Goal: Check status: Check status

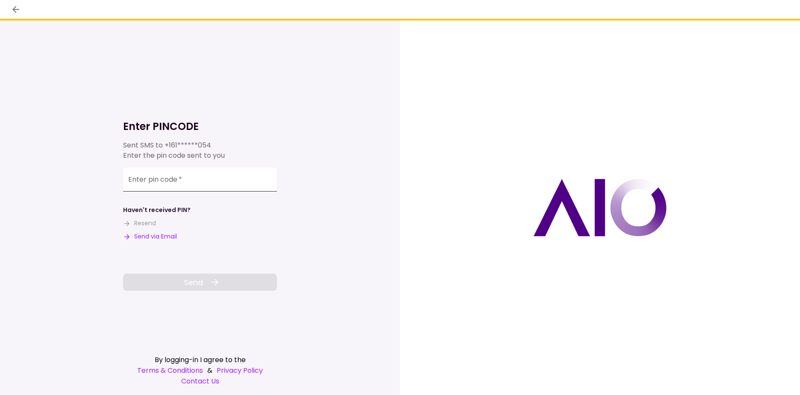
click at [200, 183] on input "Enter pin code   *" at bounding box center [200, 180] width 154 height 24
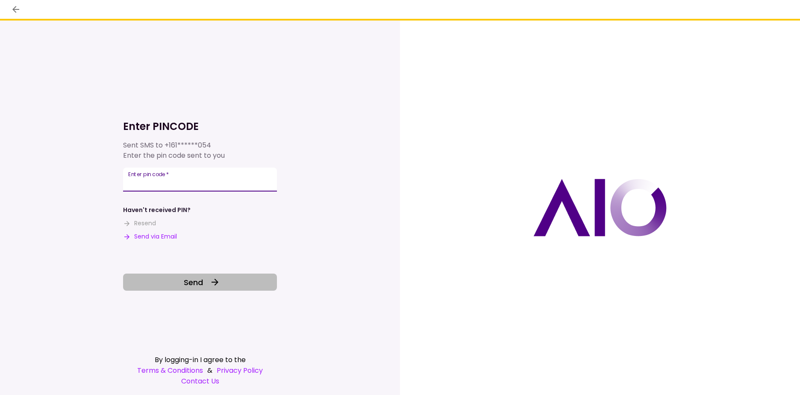
type input "******"
click at [209, 278] on button "Send" at bounding box center [200, 282] width 154 height 17
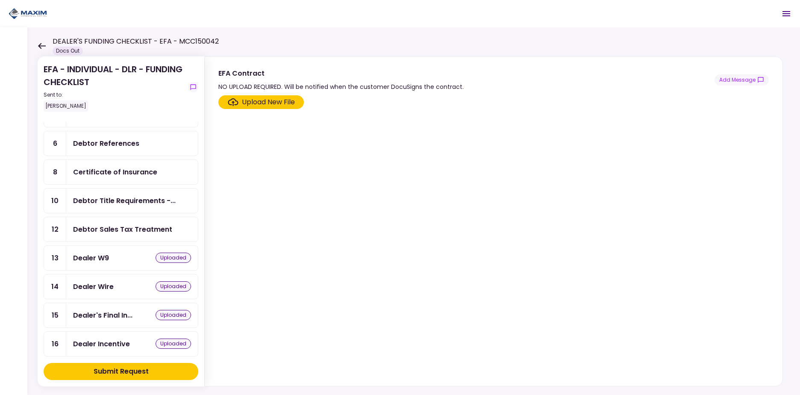
scroll to position [127, 0]
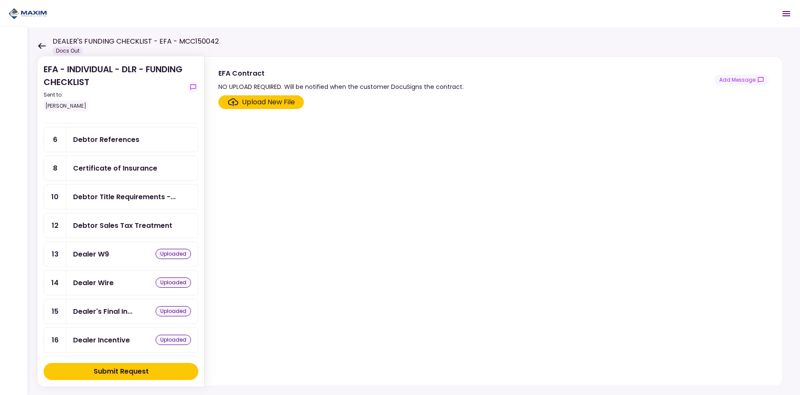
click at [140, 221] on div "Debtor Sales Tax Treatment" at bounding box center [122, 225] width 99 height 11
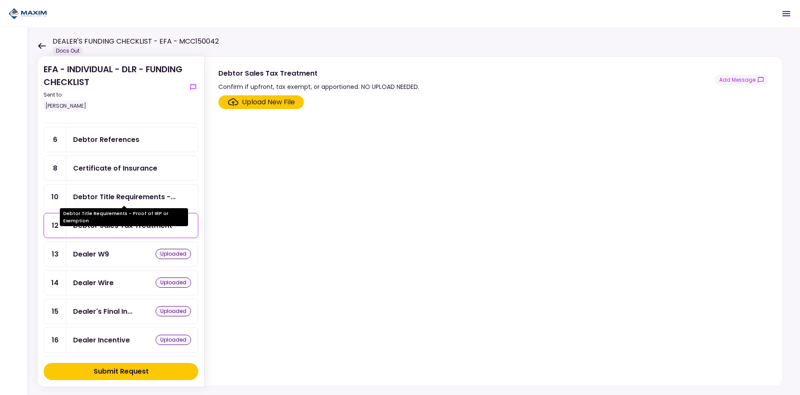
click at [133, 196] on div "Debtor Title Requirements -..." at bounding box center [124, 197] width 103 height 11
click at [133, 225] on div "Debtor Title Requirements - Proof of IRP or Exemption" at bounding box center [124, 217] width 128 height 18
click at [106, 225] on div "Debtor Title Requirements - Proof of IRP or Exemption" at bounding box center [124, 217] width 128 height 18
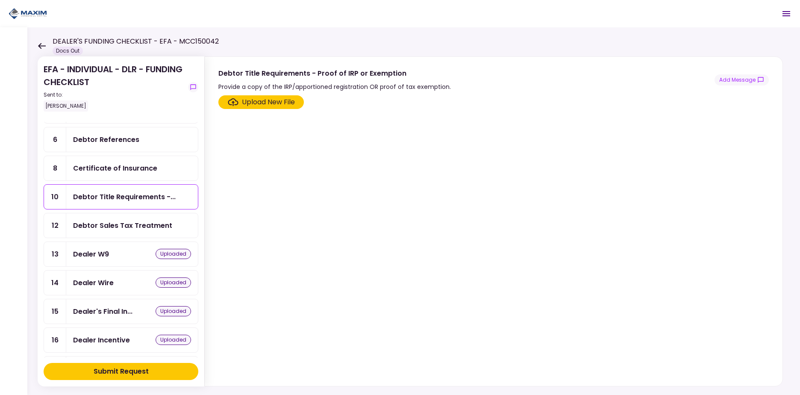
click at [92, 234] on div "Debtor Sales Tax Treatment" at bounding box center [132, 225] width 132 height 24
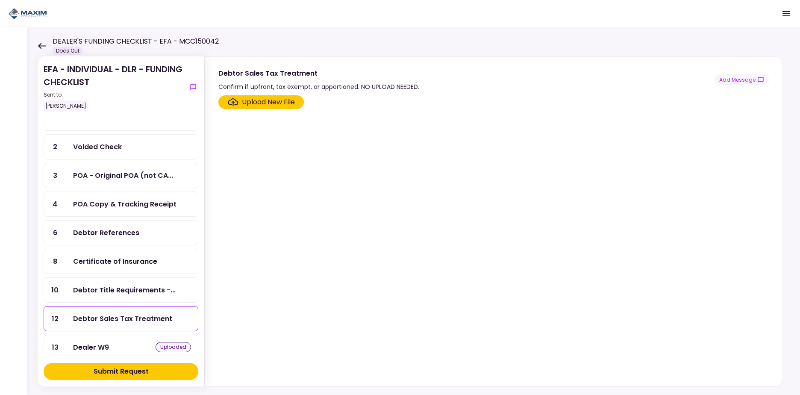
scroll to position [30, 0]
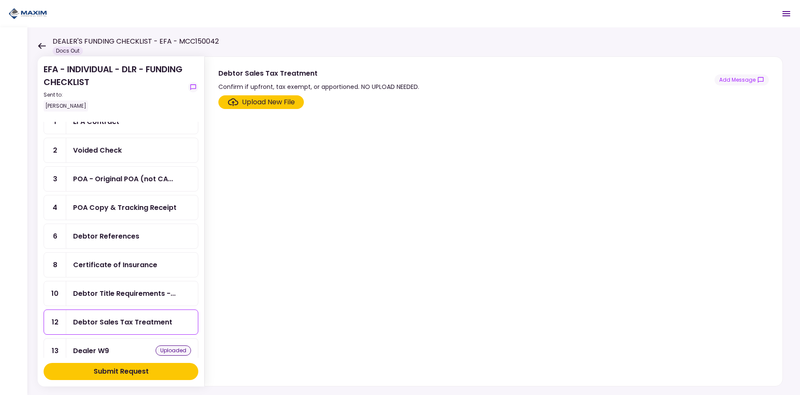
click at [150, 302] on div "Debtor Title Requirements -..." at bounding box center [132, 293] width 132 height 24
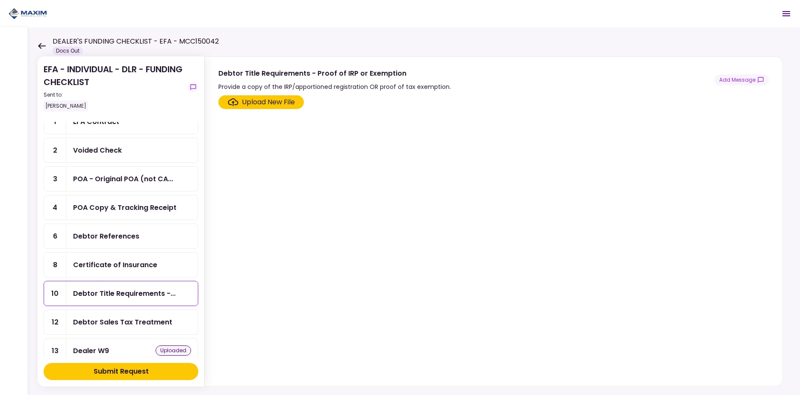
click at [144, 269] on div "Certificate of Insurance" at bounding box center [115, 264] width 84 height 11
click at [145, 290] on div "Debtor Title Requirements -..." at bounding box center [124, 293] width 103 height 11
click at [141, 260] on div "Certificate of Insurance" at bounding box center [115, 264] width 84 height 11
click at [140, 238] on div "Debtor References" at bounding box center [132, 236] width 118 height 11
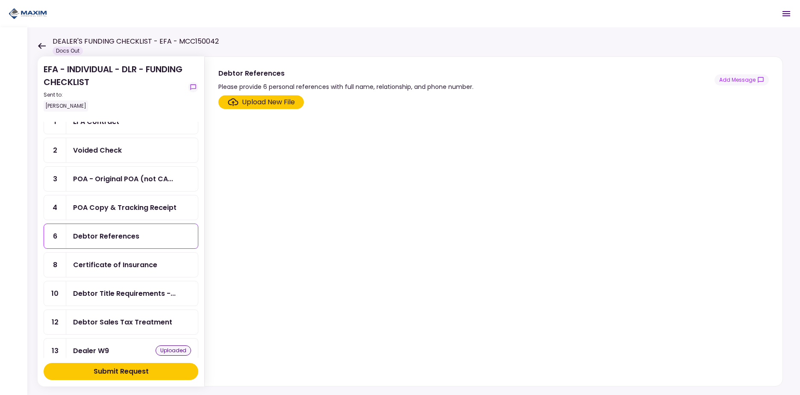
click at [144, 209] on div "POA Copy & Tracking Receipt" at bounding box center [124, 207] width 103 height 11
click at [153, 184] on div "POA - Original POA (not CA..." at bounding box center [123, 179] width 100 height 11
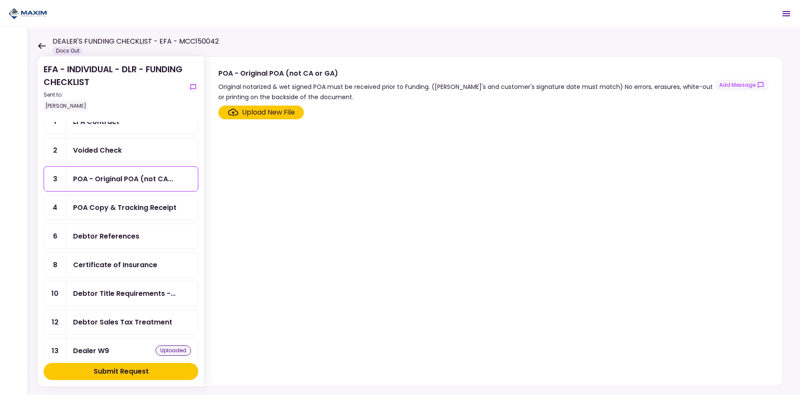
click at [146, 151] on div "Voided Check" at bounding box center [132, 150] width 118 height 11
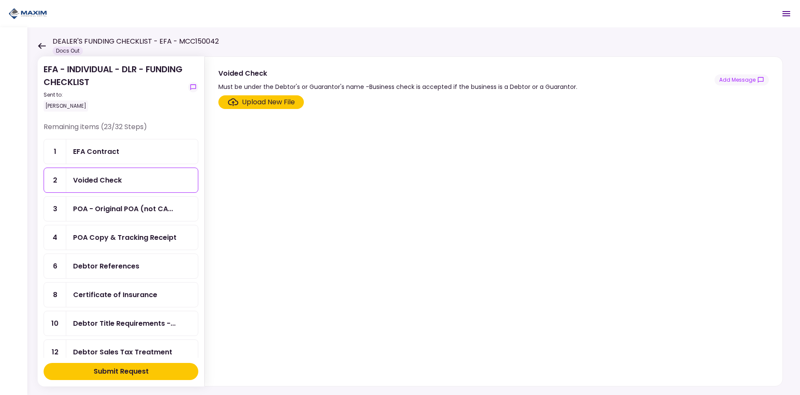
click at [144, 150] on div "EFA Contract" at bounding box center [132, 151] width 118 height 11
click at [124, 183] on div "Voided Check" at bounding box center [132, 180] width 118 height 11
click at [115, 147] on div "EFA Contract" at bounding box center [96, 151] width 46 height 11
click at [119, 184] on div "Voided Check" at bounding box center [97, 180] width 49 height 11
click at [119, 153] on div "EFA Contract" at bounding box center [132, 151] width 118 height 11
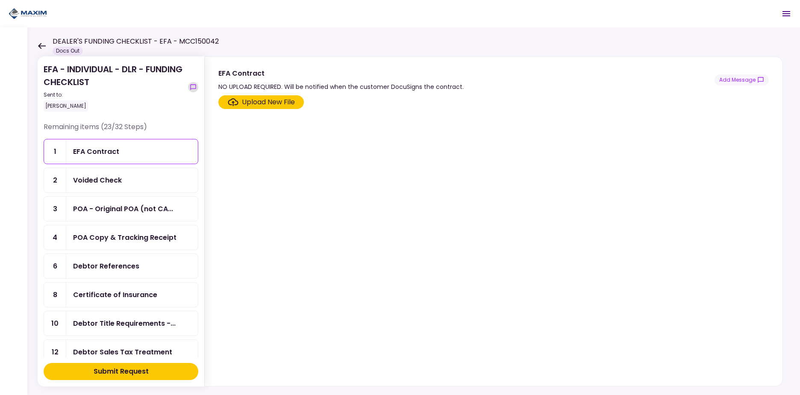
click at [193, 85] on icon "show-messages" at bounding box center [193, 87] width 7 height 7
